Goal: Task Accomplishment & Management: Use online tool/utility

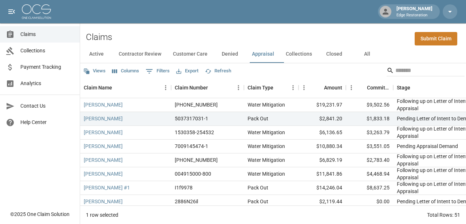
click at [94, 56] on button "Active" at bounding box center [96, 54] width 33 height 17
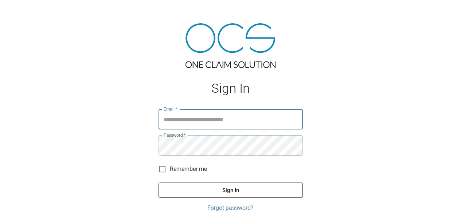
type input "**********"
click at [230, 190] on button "Sign In" at bounding box center [230, 190] width 144 height 15
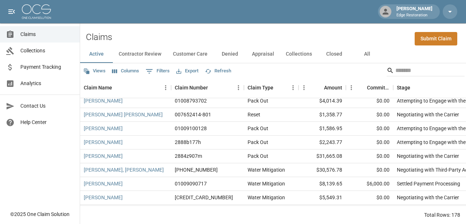
scroll to position [839, 0]
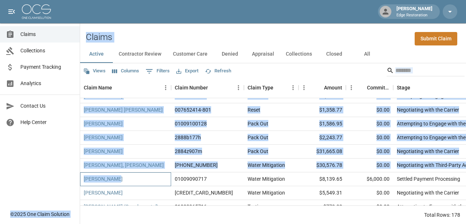
drag, startPoint x: 121, startPoint y: 178, endPoint x: 78, endPoint y: 173, distance: 43.2
click at [78, 173] on div "Matthew Kelly Edge Restoration Claims Collections Payment Tracking Analytics Co…" at bounding box center [233, 112] width 466 height 225
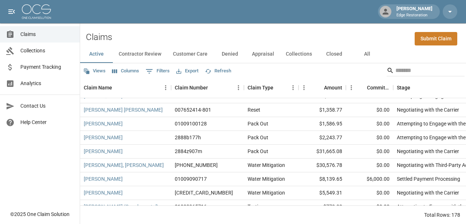
click at [56, 176] on div "Claims Collections Payment Tracking Analytics Contact Us Help Center" at bounding box center [40, 103] width 80 height 206
drag, startPoint x: 147, startPoint y: 177, endPoint x: 80, endPoint y: 180, distance: 66.4
click at [80, 180] on div "Lloyd Vowels" at bounding box center [125, 180] width 91 height 14
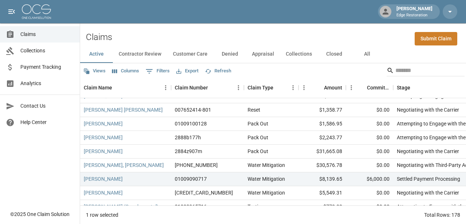
click at [73, 181] on div "Claims Collections Payment Tracking Analytics Contact Us Help Center" at bounding box center [40, 103] width 80 height 206
drag, startPoint x: 136, startPoint y: 192, endPoint x: 72, endPoint y: 195, distance: 63.4
click at [72, 195] on div "Matthew Kelly Edge Restoration Claims Collections Payment Tracking Analytics Co…" at bounding box center [233, 112] width 466 height 225
click at [59, 194] on div "Claims Collections Payment Tracking Analytics Contact Us Help Center" at bounding box center [40, 103] width 80 height 206
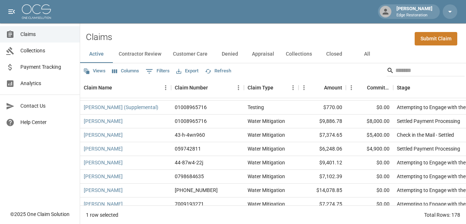
scroll to position [974, 0]
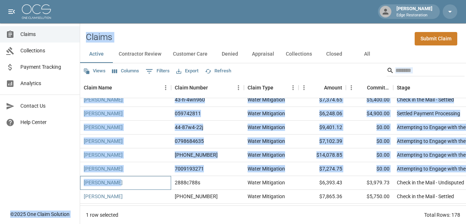
drag, startPoint x: 141, startPoint y: 183, endPoint x: 75, endPoint y: 185, distance: 65.6
click at [75, 185] on div "Matthew Kelly Edge Restoration Claims Collections Payment Tracking Analytics Co…" at bounding box center [233, 112] width 466 height 225
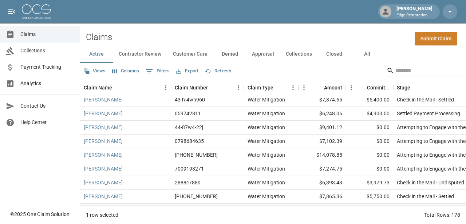
click at [75, 185] on div "Claims Collections Payment Tracking Analytics Contact Us Help Center" at bounding box center [40, 103] width 80 height 206
drag, startPoint x: 155, startPoint y: 195, endPoint x: 71, endPoint y: 200, distance: 83.9
click at [71, 200] on div "Matthew Kelly Edge Restoration Claims Collections Payment Tracking Analytics Co…" at bounding box center [233, 112] width 466 height 225
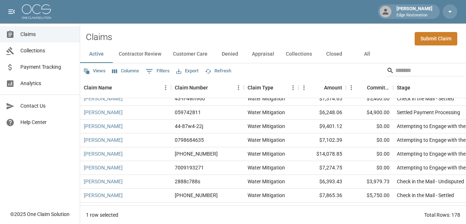
click at [69, 199] on div "Claims Collections Payment Tracking Analytics Contact Us Help Center" at bounding box center [40, 103] width 80 height 206
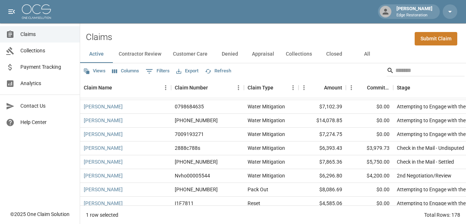
scroll to position [1010, 0]
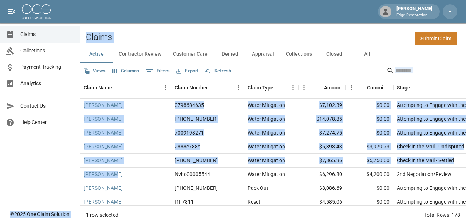
drag, startPoint x: 133, startPoint y: 174, endPoint x: 73, endPoint y: 182, distance: 59.9
click at [73, 182] on div "Matthew Kelly Edge Restoration Claims Collections Payment Tracking Analytics Co…" at bounding box center [233, 112] width 466 height 225
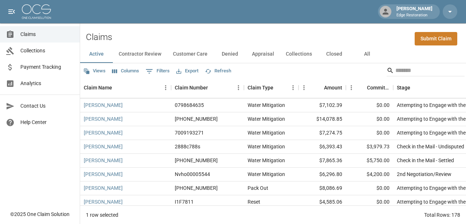
click at [73, 182] on div "Claims Collections Payment Tracking Analytics Contact Us Help Center" at bounding box center [40, 103] width 80 height 206
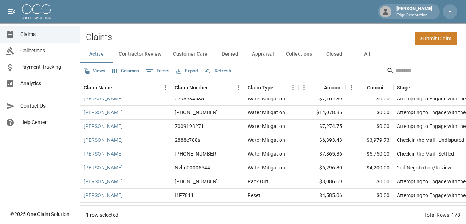
scroll to position [1044, 0]
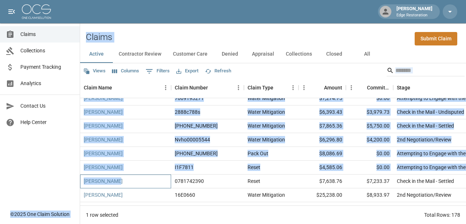
drag, startPoint x: 134, startPoint y: 181, endPoint x: 68, endPoint y: 180, distance: 65.2
click at [68, 180] on div "Matthew Kelly Edge Restoration Claims Collections Payment Tracking Analytics Co…" at bounding box center [233, 112] width 466 height 225
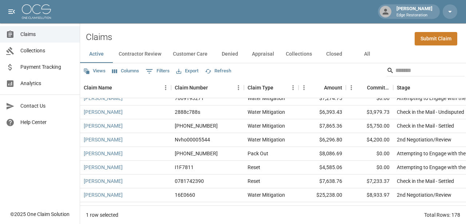
click at [68, 180] on div "Claims Collections Payment Tracking Analytics Contact Us Help Center" at bounding box center [40, 103] width 80 height 206
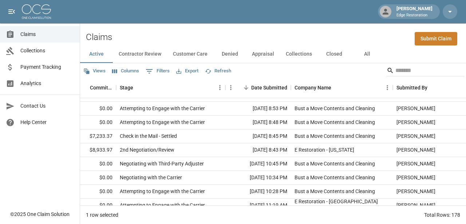
scroll to position [1090, 0]
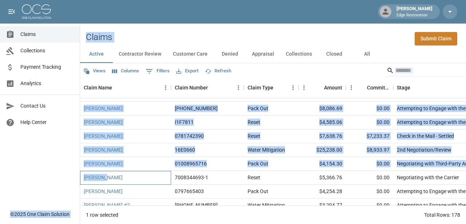
drag, startPoint x: 139, startPoint y: 174, endPoint x: 76, endPoint y: 180, distance: 62.5
click at [76, 180] on div "Matthew Kelly Edge Restoration Claims Collections Payment Tracking Analytics Co…" at bounding box center [233, 112] width 466 height 225
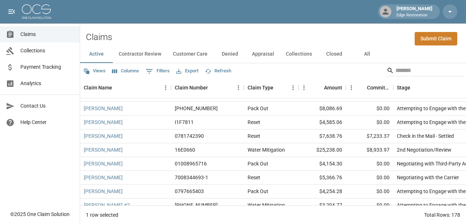
click at [76, 180] on div "Claims Collections Payment Tracking Analytics Contact Us Help Center" at bounding box center [40, 103] width 80 height 206
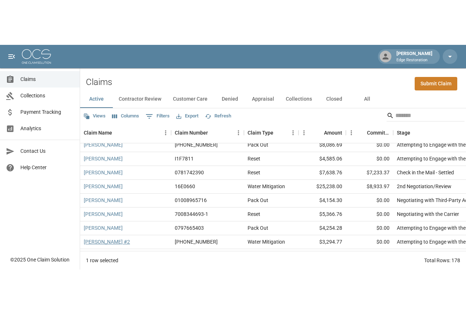
scroll to position [1119, 0]
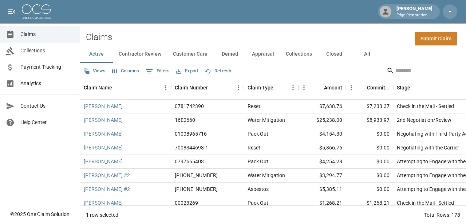
click at [37, 86] on span "Analytics" at bounding box center [47, 84] width 54 height 8
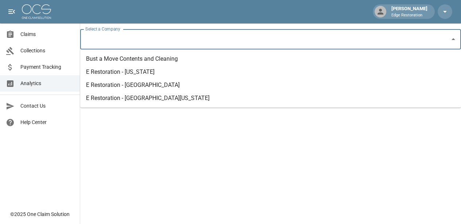
click at [147, 44] on input "Select a Company" at bounding box center [264, 39] width 363 height 14
click at [125, 97] on li "E Restoration - [GEOGRAPHIC_DATA][US_STATE]" at bounding box center [270, 98] width 381 height 13
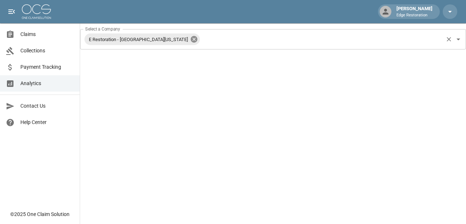
click at [190, 40] on icon at bounding box center [194, 39] width 8 height 8
click at [158, 40] on input "Select a Company" at bounding box center [267, 39] width 369 height 14
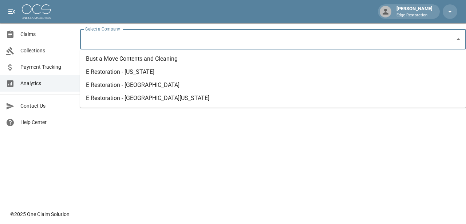
click at [157, 55] on li "Bust a Move Contents and Cleaning" at bounding box center [273, 58] width 386 height 13
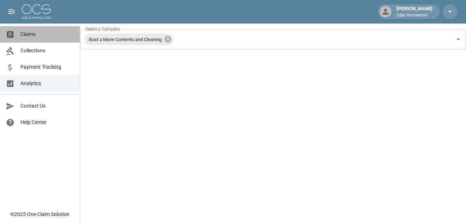
click at [31, 34] on span "Claims" at bounding box center [47, 35] width 54 height 8
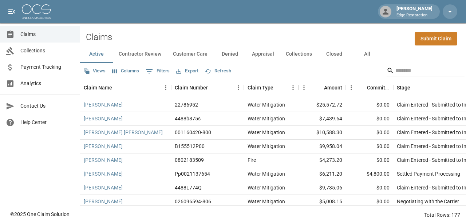
click at [46, 82] on span "Analytics" at bounding box center [47, 84] width 54 height 8
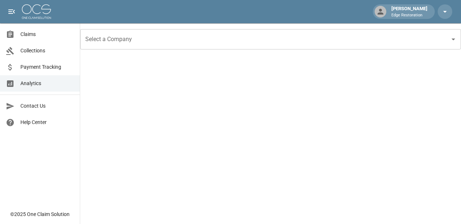
click at [146, 38] on input "Select a Company" at bounding box center [264, 39] width 363 height 14
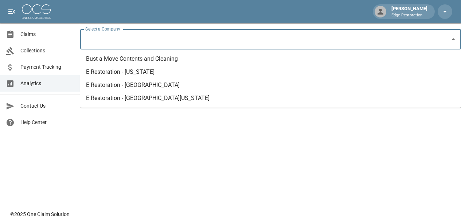
click at [143, 74] on li "E Restoration - Nevada" at bounding box center [270, 72] width 381 height 13
